Goal: Use online tool/utility: Utilize a website feature to perform a specific function

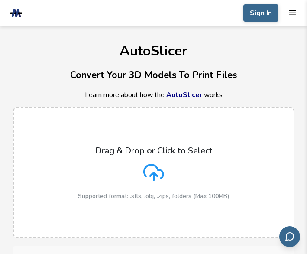
click at [158, 172] on icon at bounding box center [153, 172] width 21 height 21
click at [0, 0] on input "Drag & Drop or Click to Select Supported format: .stls, .obj, .zips, folders (M…" at bounding box center [0, 0] width 0 height 0
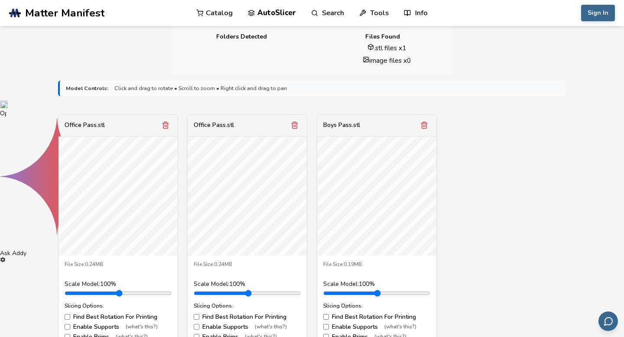
scroll to position [255, 0]
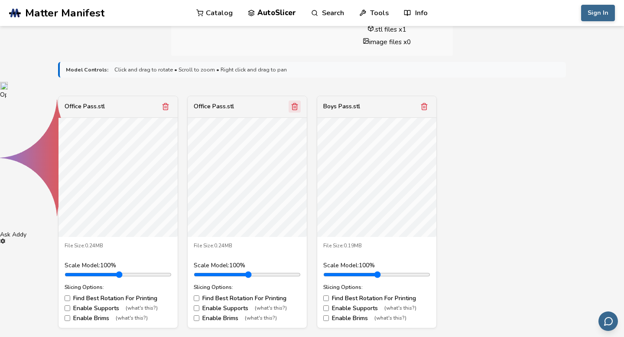
click at [295, 109] on icon "Remove model" at bounding box center [295, 107] width 8 height 8
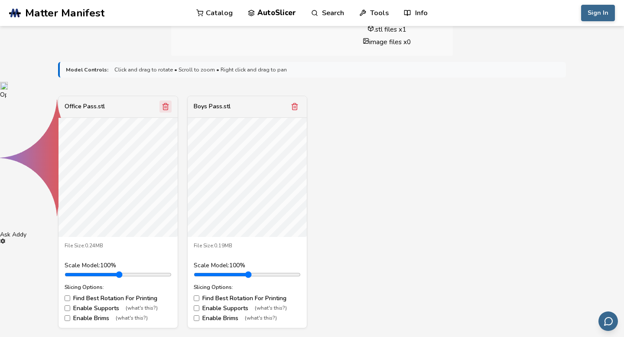
click at [165, 106] on icon "Remove model" at bounding box center [166, 107] width 8 height 8
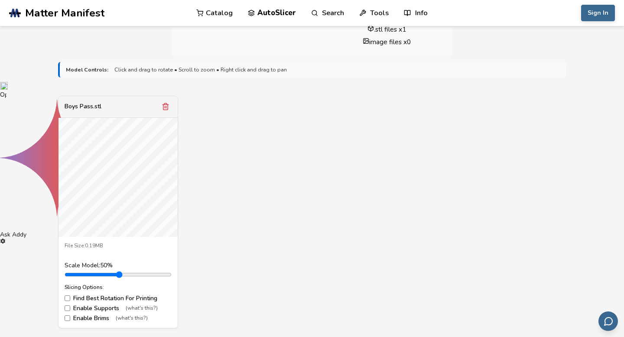
drag, startPoint x: 86, startPoint y: 275, endPoint x: 77, endPoint y: 275, distance: 8.7
type input "***"
click at [77, 275] on input "range" at bounding box center [118, 274] width 107 height 7
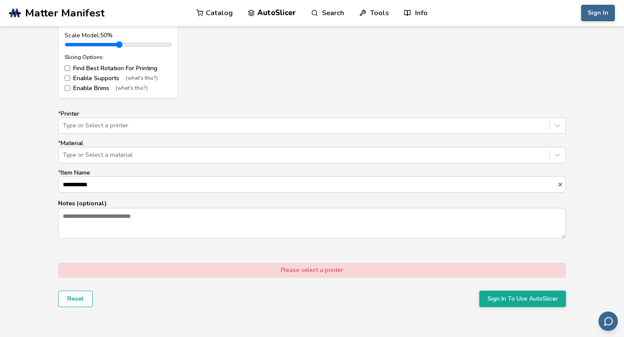
scroll to position [488, 0]
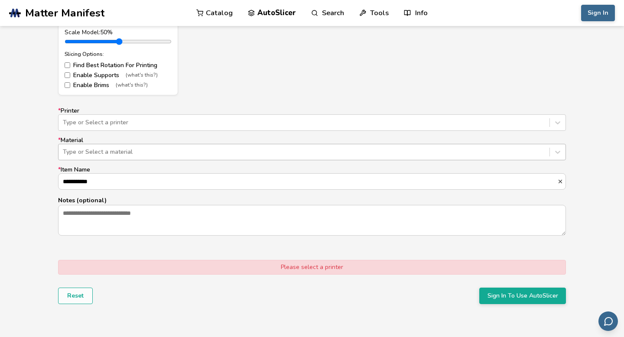
click at [133, 155] on div at bounding box center [304, 152] width 482 height 9
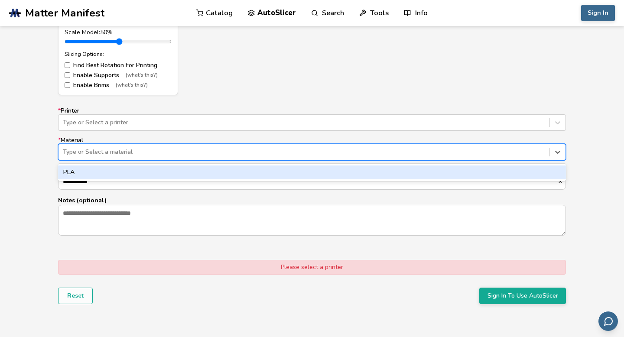
click at [99, 168] on div "PLA" at bounding box center [312, 172] width 508 height 14
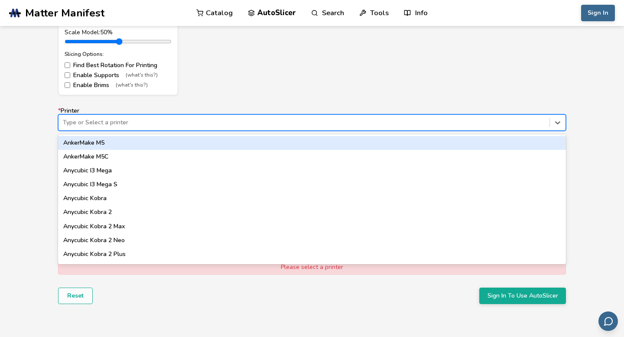
click at [110, 117] on div "Type or Select a printer" at bounding box center [303, 123] width 491 height 12
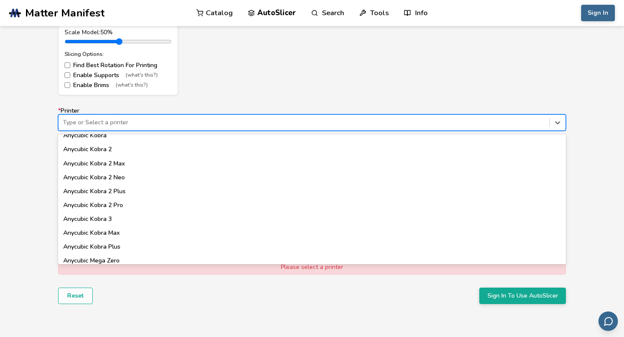
scroll to position [0, 0]
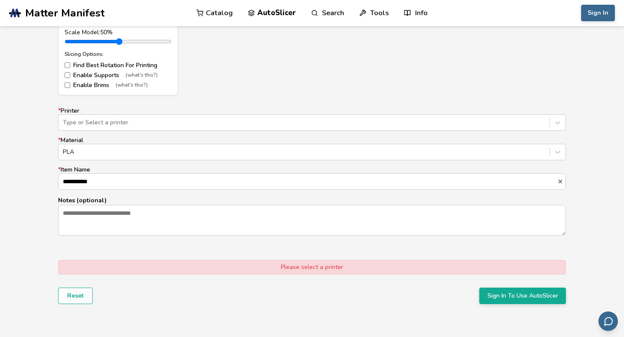
click at [316, 266] on div "Please select a printer" at bounding box center [312, 267] width 508 height 15
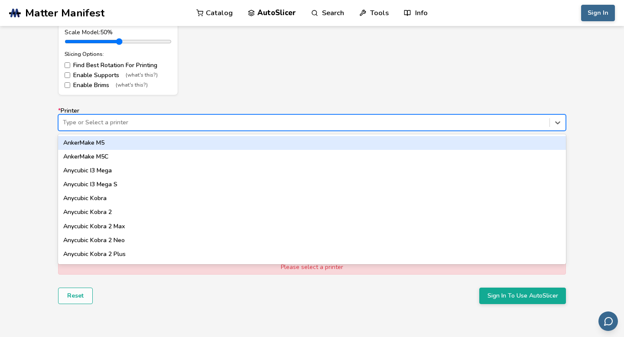
click at [271, 124] on div at bounding box center [304, 122] width 482 height 9
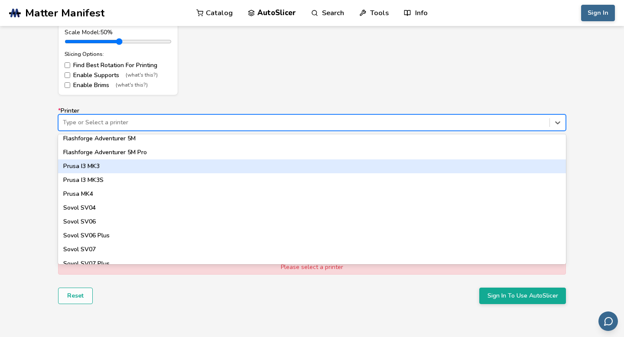
scroll to position [735, 0]
